Goal: Task Accomplishment & Management: Use online tool/utility

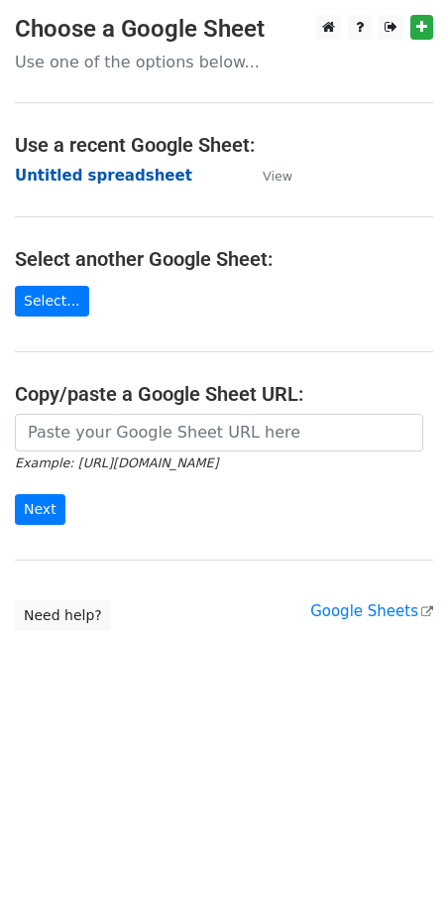
click at [93, 178] on strong "Untitled spreadsheet" at bounding box center [104, 176] width 178 height 18
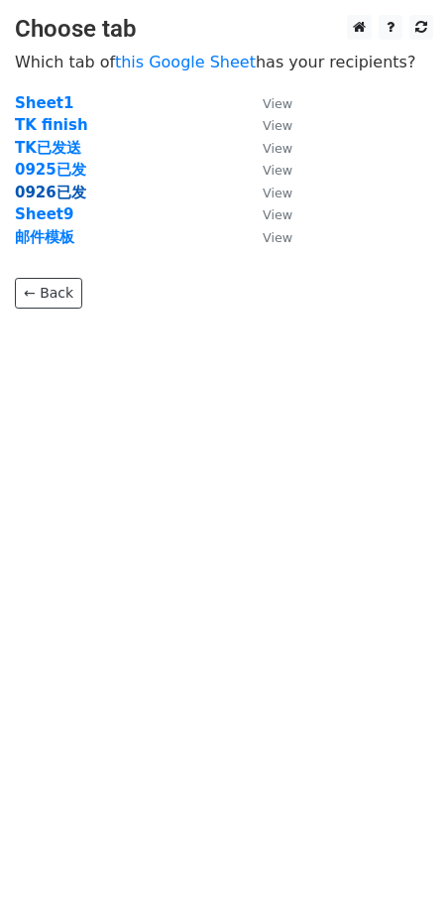
click at [58, 195] on strong "0926已发" at bounding box center [50, 193] width 71 height 18
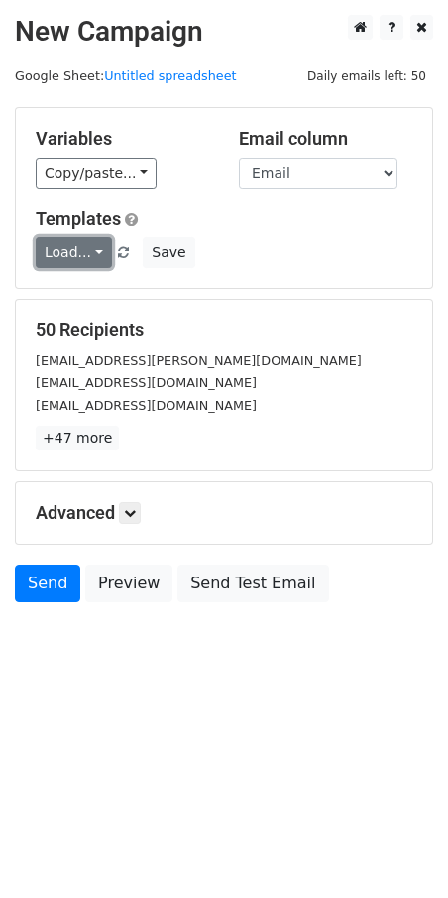
click at [69, 250] on link "Load..." at bounding box center [74, 252] width 76 height 31
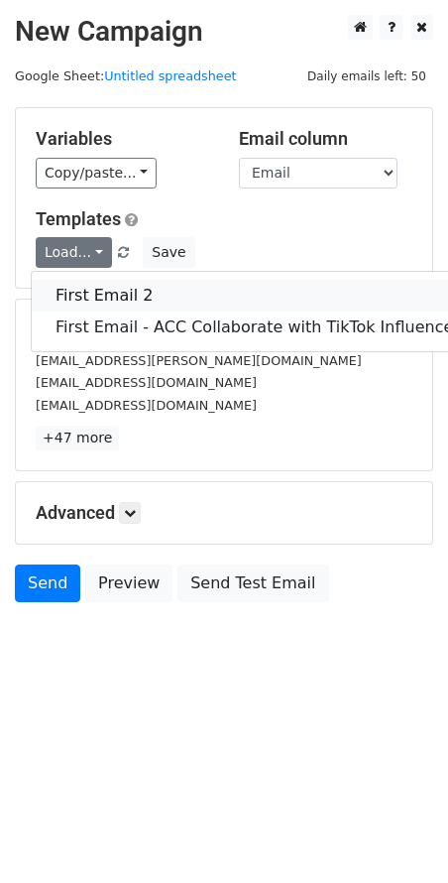
click at [94, 283] on link "First Email 2" at bounding box center [258, 296] width 452 height 32
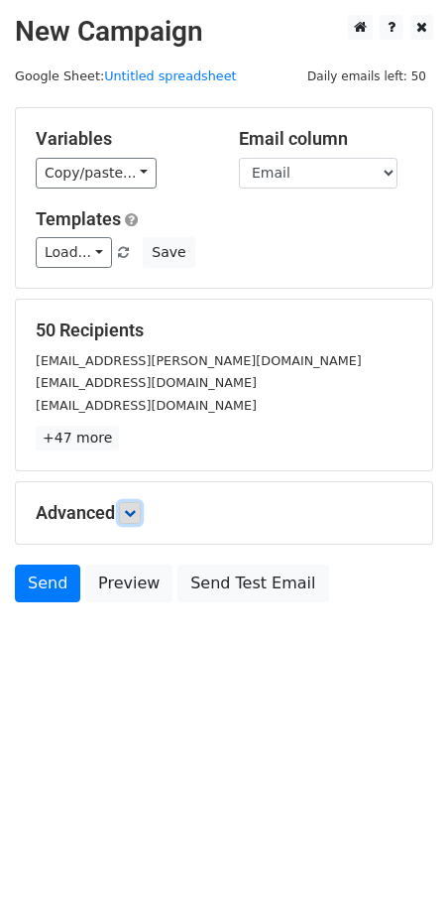
click at [136, 510] on icon at bounding box center [130, 513] width 12 height 12
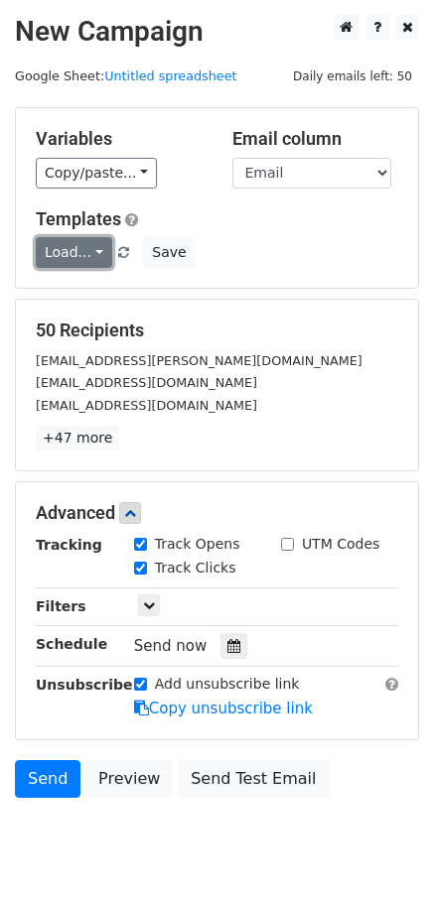
click at [91, 251] on link "Load..." at bounding box center [74, 252] width 76 height 31
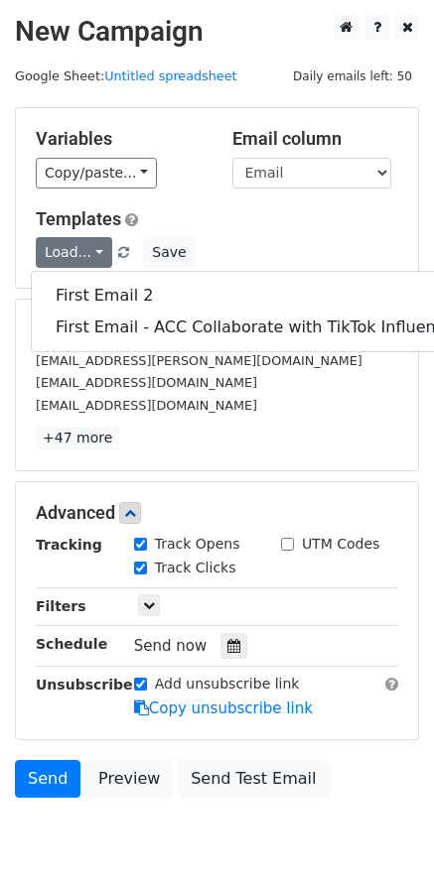
click at [302, 240] on div "Load... First Email 2 First Email - ACC Collaborate with TikTok Influencer Save" at bounding box center [217, 252] width 392 height 31
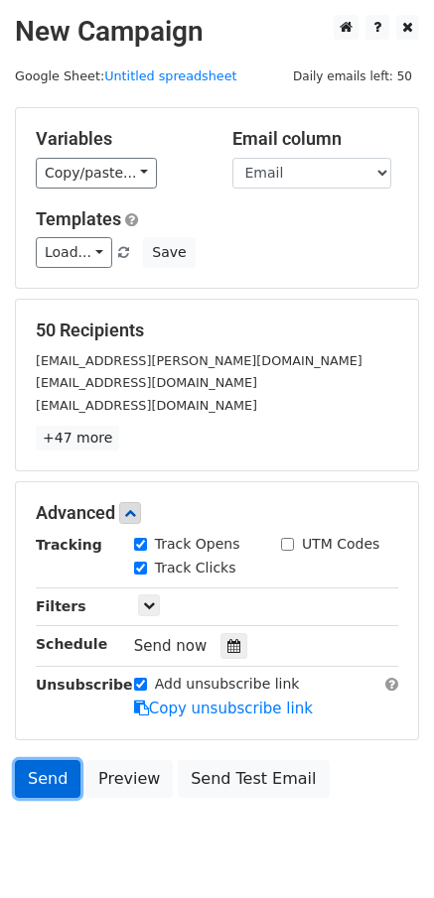
click at [47, 780] on link "Send" at bounding box center [47, 779] width 65 height 38
